Goal: Information Seeking & Learning: Learn about a topic

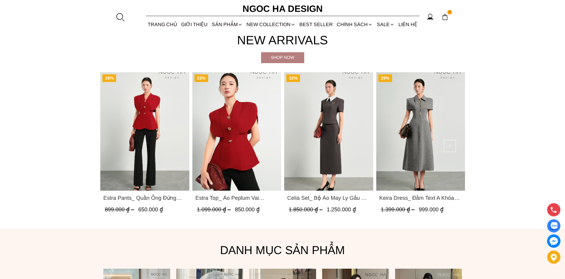
scroll to position [304, 0]
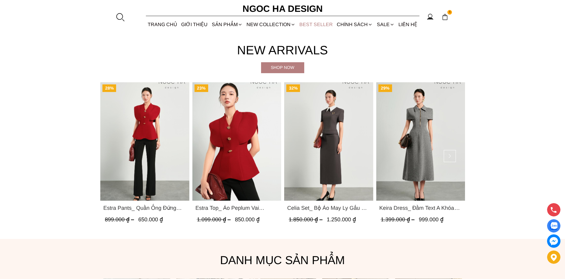
click at [321, 25] on link "BEST SELLER" at bounding box center [316, 24] width 37 height 16
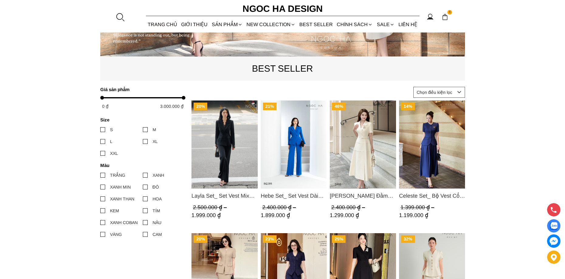
scroll to position [213, 0]
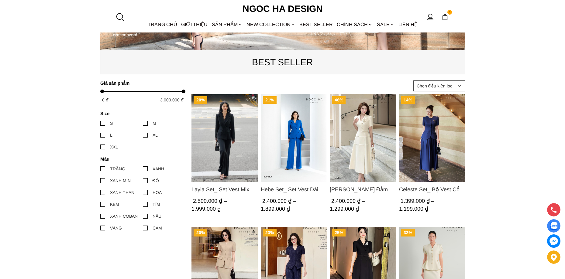
click at [295, 136] on img "Product image - Hebe Set_ Set Vest Dài Tay BQ285" at bounding box center [293, 138] width 66 height 88
click at [429, 126] on img "Product image - Celeste Set_ Bộ Vest Cổ Tròn Chân Váy Nhún Xòe Màu Xanh Bò BJ142" at bounding box center [432, 138] width 66 height 88
click at [314, 24] on link "BEST SELLER" at bounding box center [316, 24] width 37 height 16
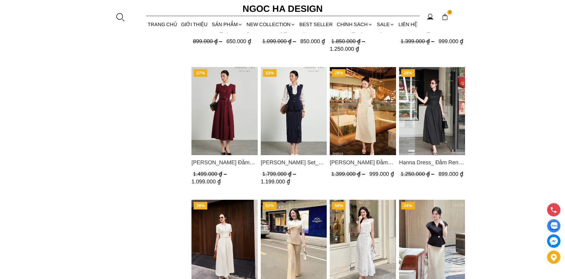
scroll to position [760, 0]
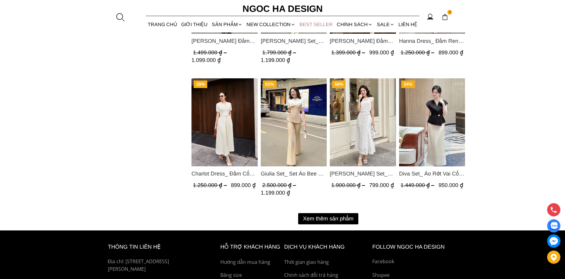
click at [321, 23] on link "BEST SELLER" at bounding box center [316, 24] width 37 height 16
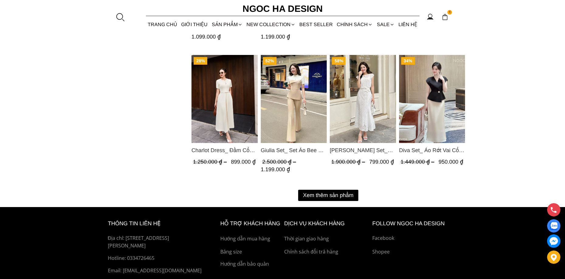
scroll to position [821, 0]
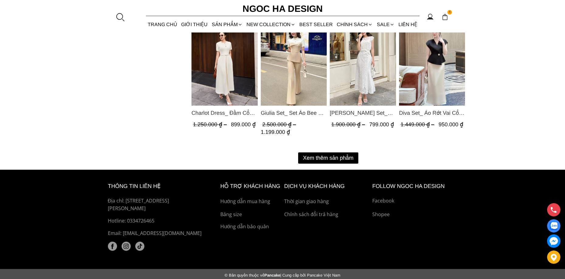
click at [289, 57] on img "Product image - Giulia Set_ Set Áo Bee Mix Cổ Trắng Đính Cúc Quần Loe BQ014" at bounding box center [293, 62] width 66 height 88
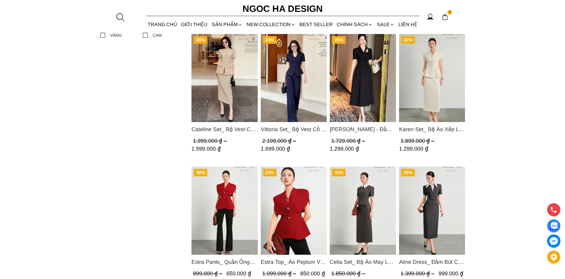
scroll to position [304, 0]
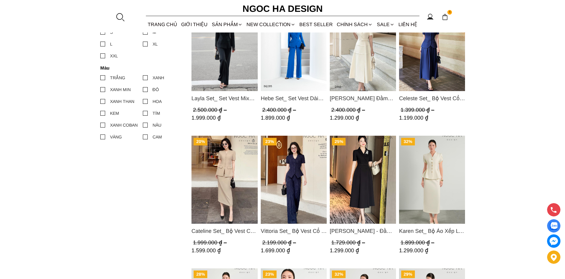
click at [285, 160] on img "Product image - Vittoria Set_ Bộ Vest Cổ V Quần Suông Kẻ Sọc BQ013" at bounding box center [293, 180] width 66 height 88
click at [164, 23] on link "TRANG CHỦ" at bounding box center [162, 24] width 33 height 16
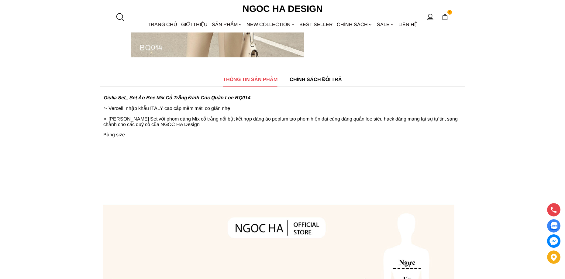
scroll to position [426, 0]
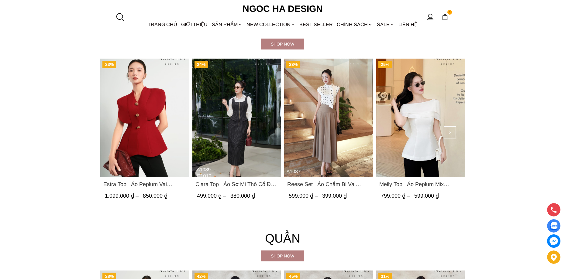
scroll to position [638, 0]
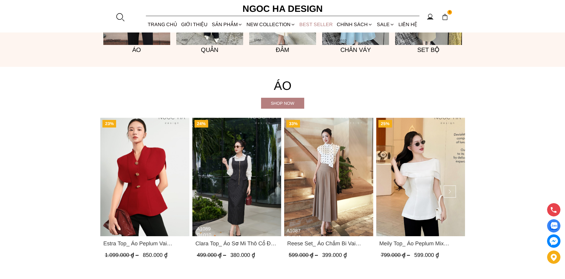
click at [314, 24] on link "BEST SELLER" at bounding box center [316, 24] width 37 height 16
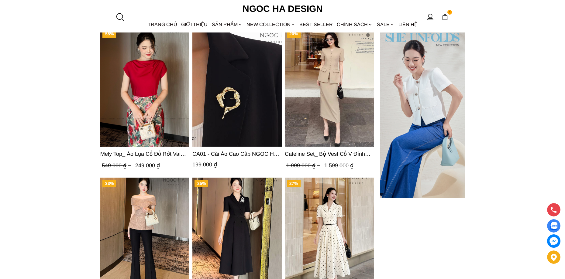
scroll to position [2031, 0]
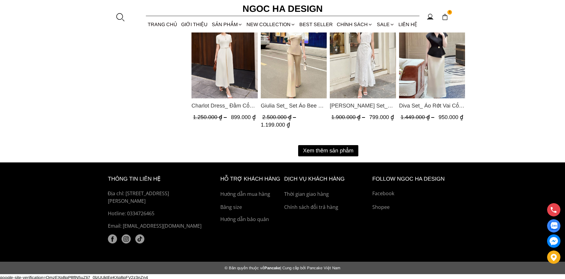
scroll to position [828, 0]
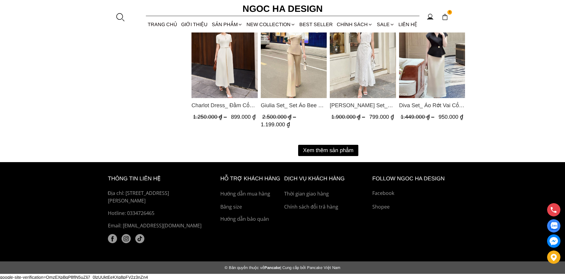
click at [333, 148] on button "Xem thêm sản phẩm" at bounding box center [328, 150] width 60 height 11
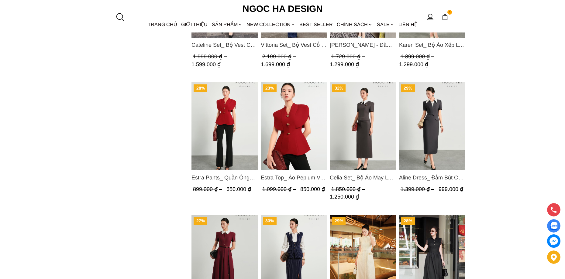
scroll to position [464, 0]
